Goal: Find contact information: Find contact information

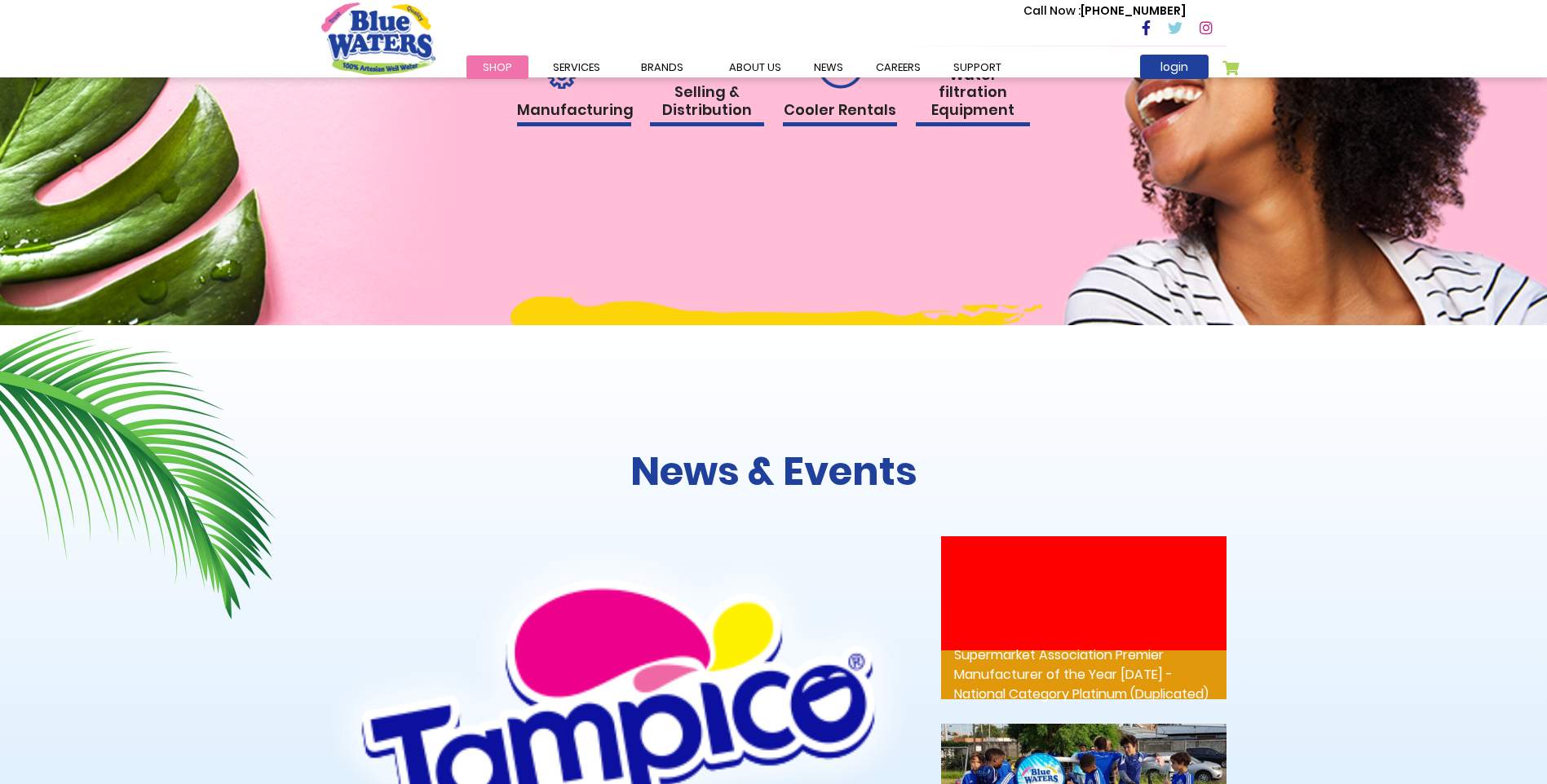
scroll to position [1801, 0]
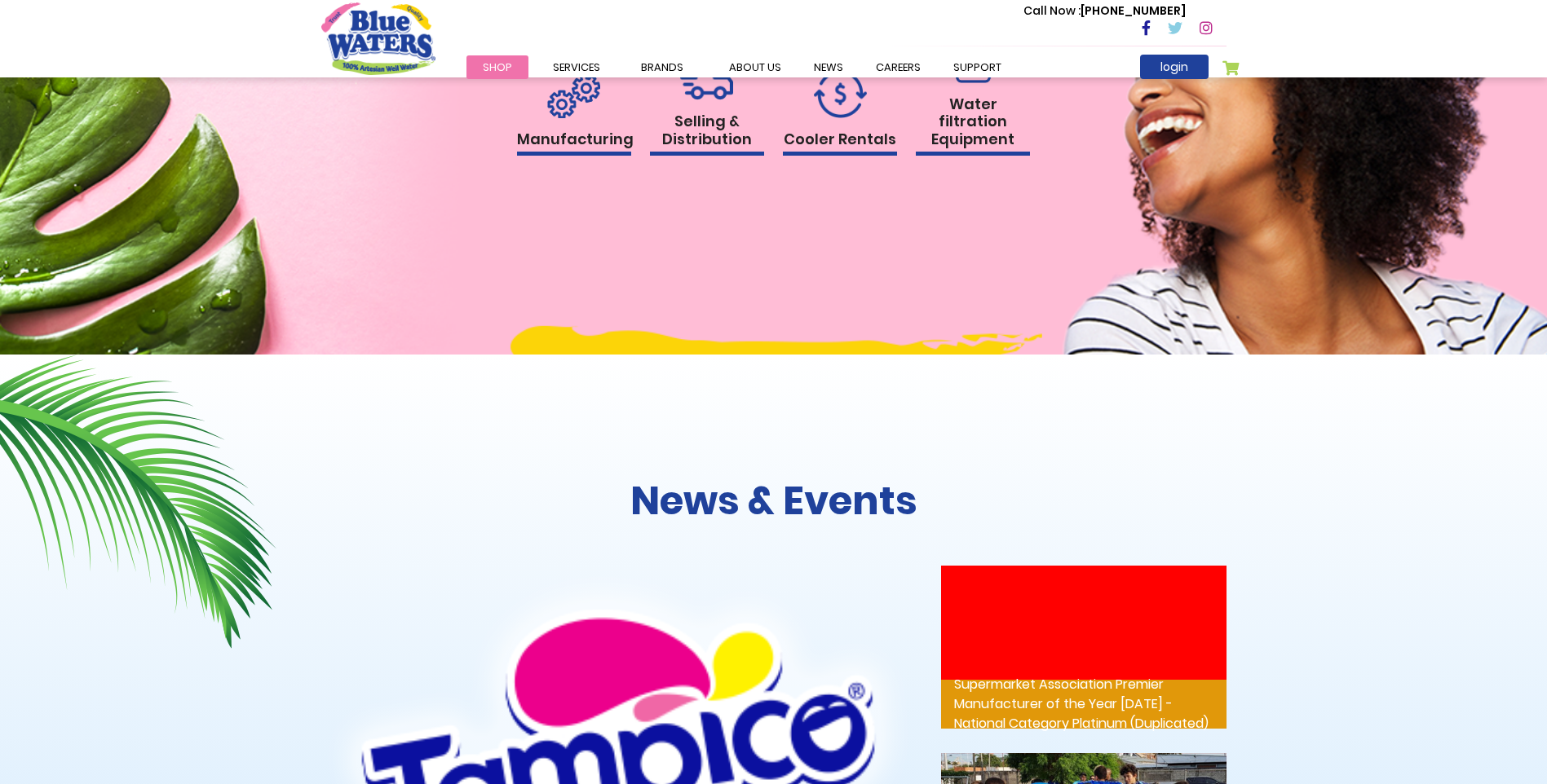
click at [953, 127] on h1 "Water filtration Equipment" at bounding box center [973, 126] width 114 height 62
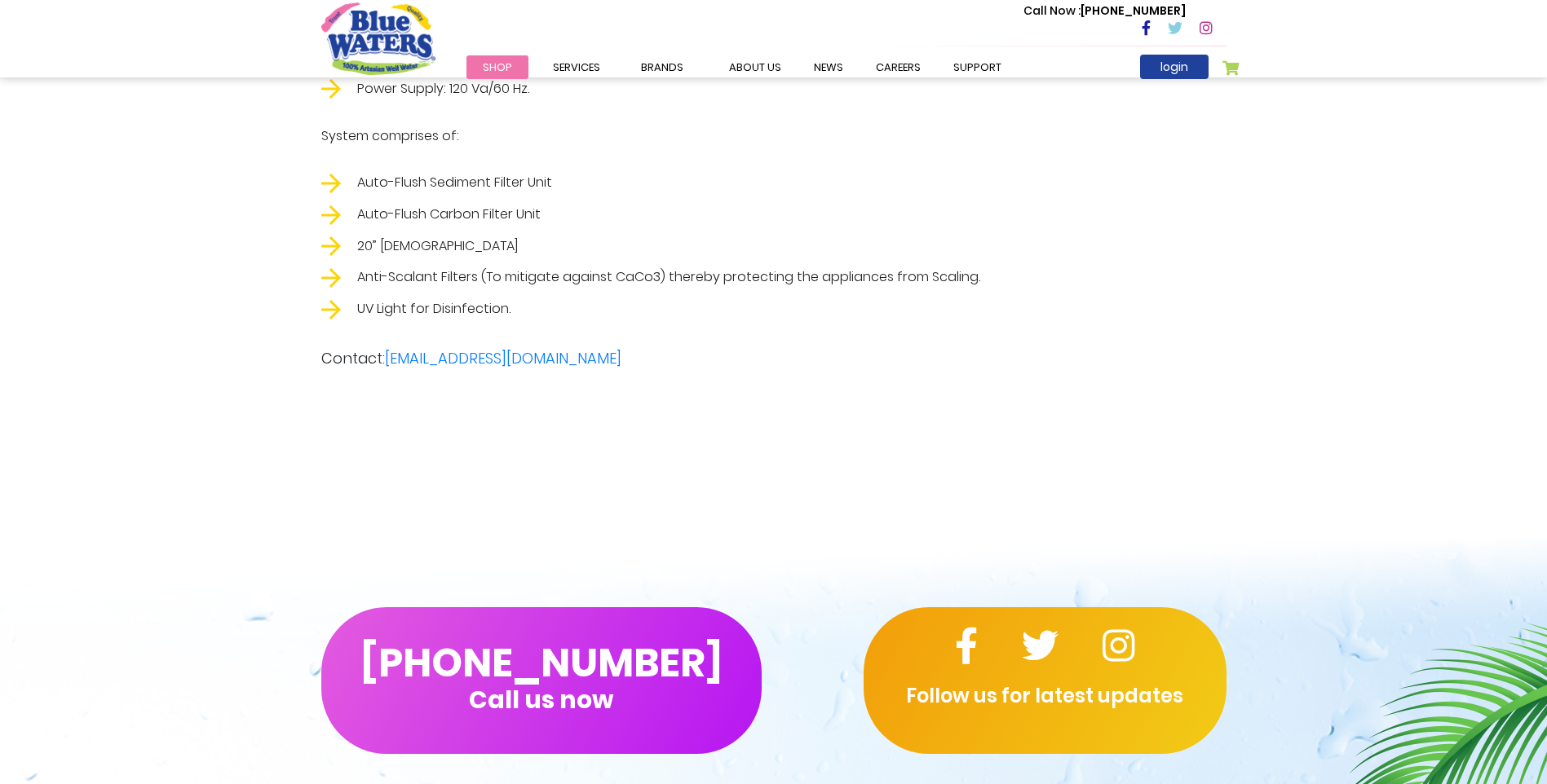
scroll to position [3271, 0]
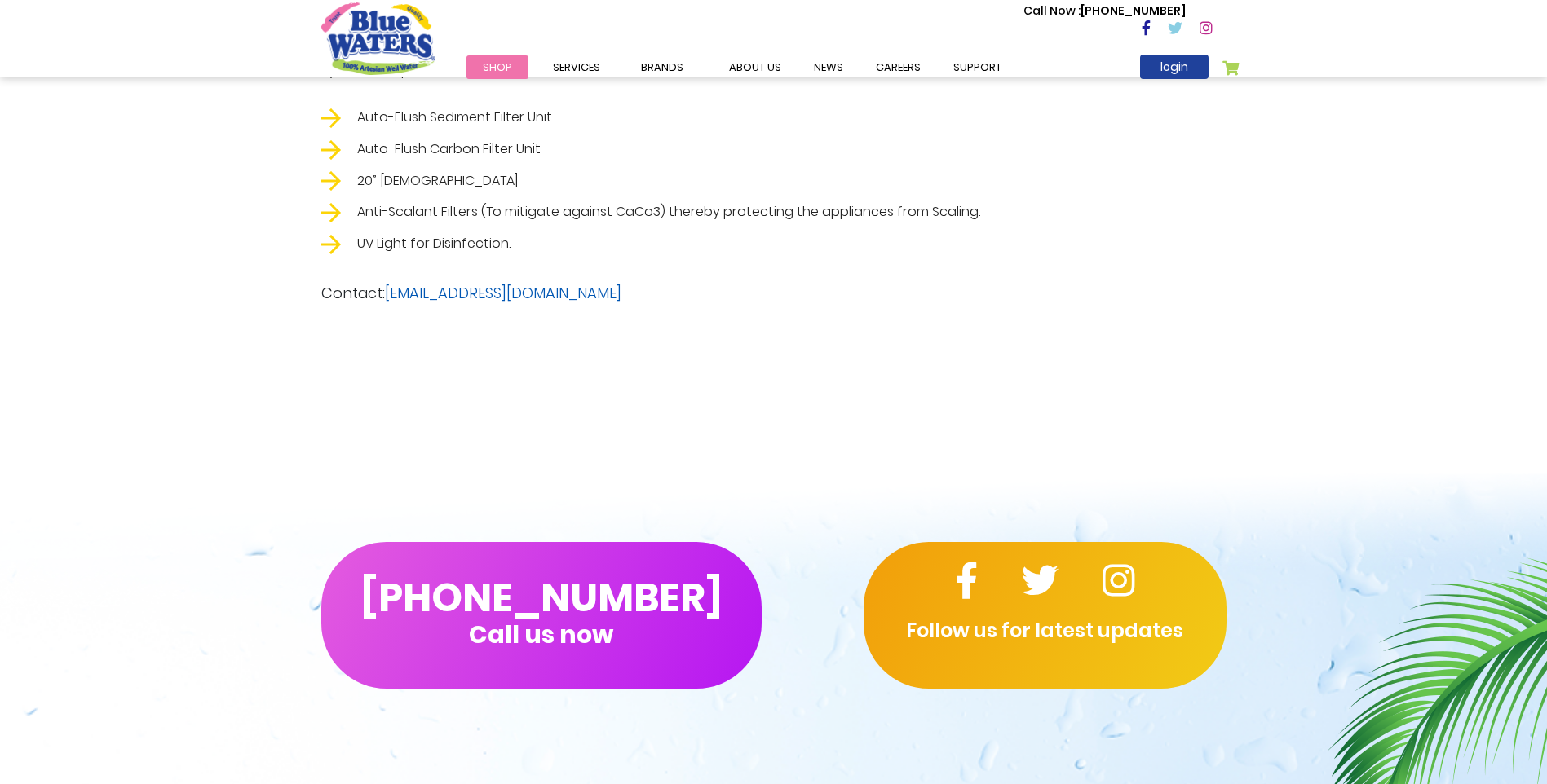
drag, startPoint x: 668, startPoint y: 300, endPoint x: 387, endPoint y: 291, distance: 281.1
click at [387, 291] on p "Contact: [EMAIL_ADDRESS][DOMAIN_NAME]" at bounding box center [774, 293] width 905 height 22
copy link "[EMAIL_ADDRESS][DOMAIN_NAME]"
